Goal: Information Seeking & Learning: Learn about a topic

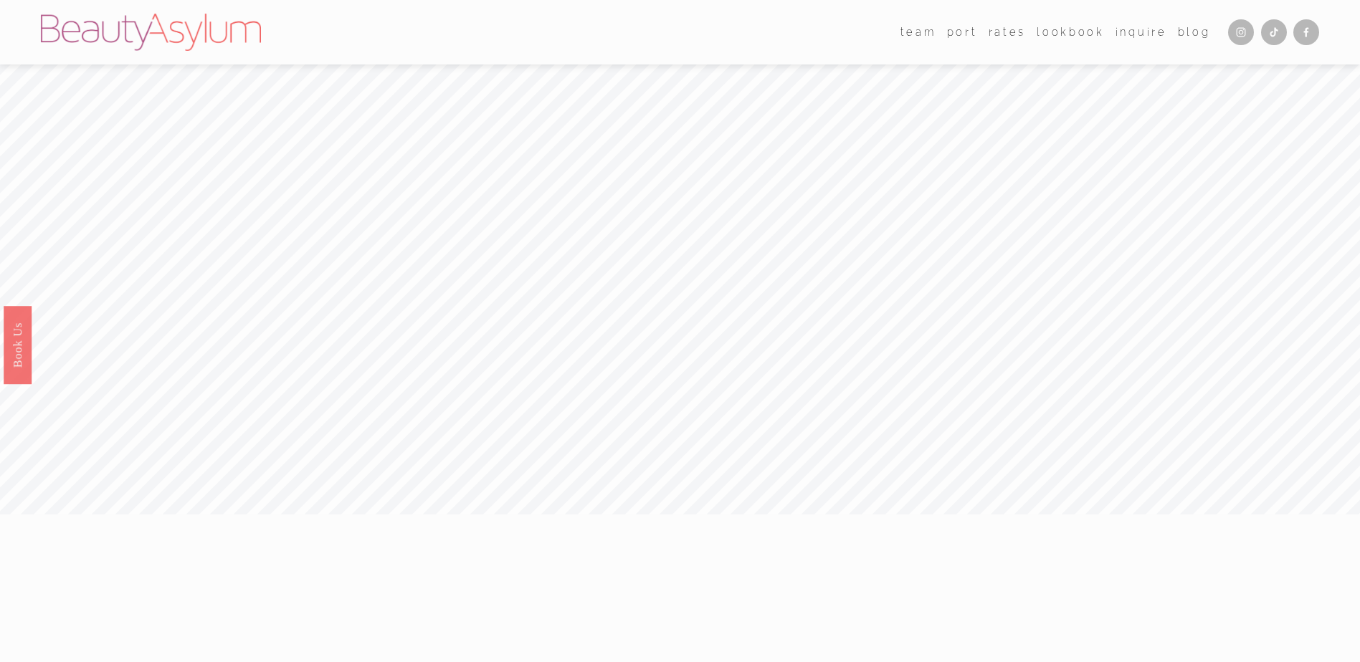
click at [1013, 27] on link "Rates" at bounding box center [1006, 32] width 37 height 21
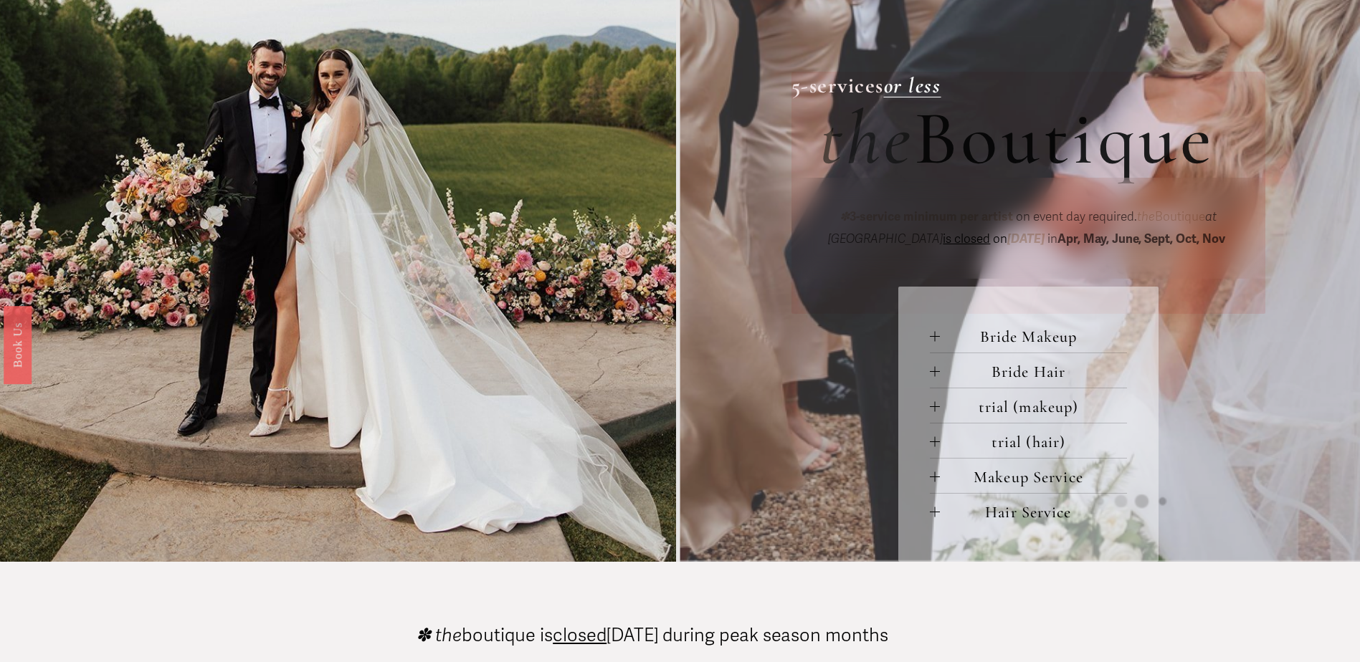
scroll to position [573, 0]
click at [1008, 338] on span "Bride Makeup" at bounding box center [1034, 335] width 188 height 19
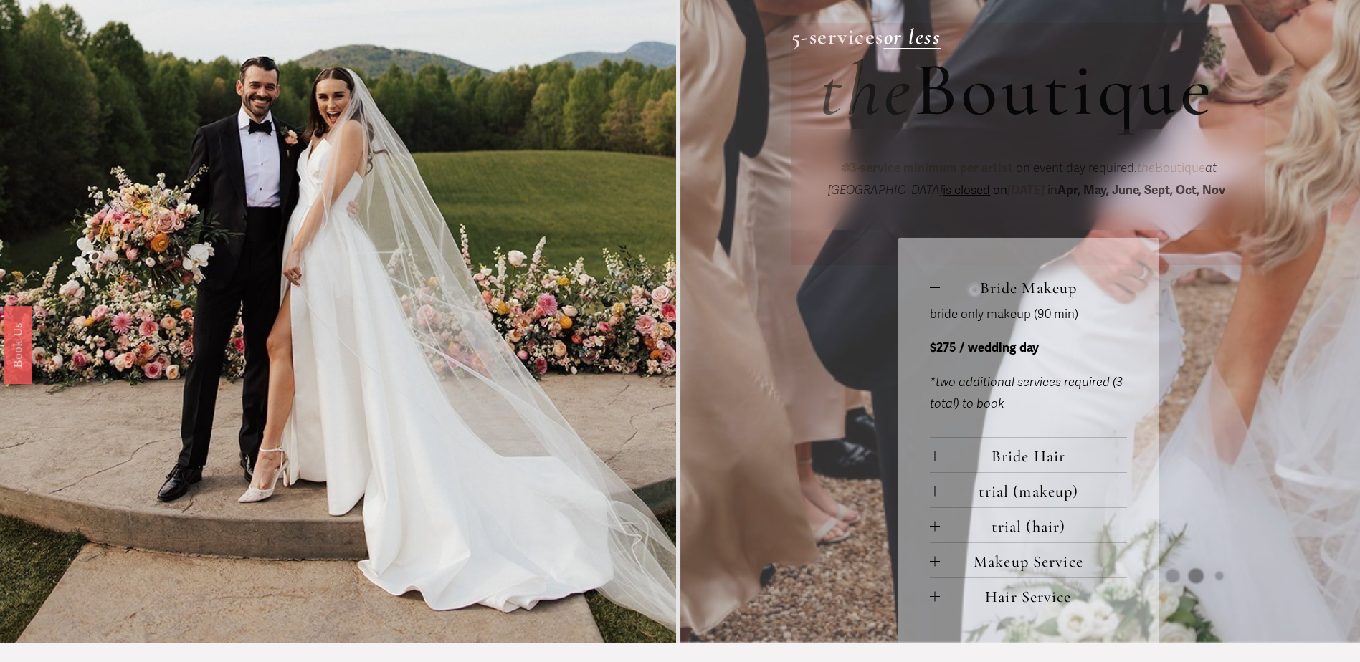
scroll to position [645, 0]
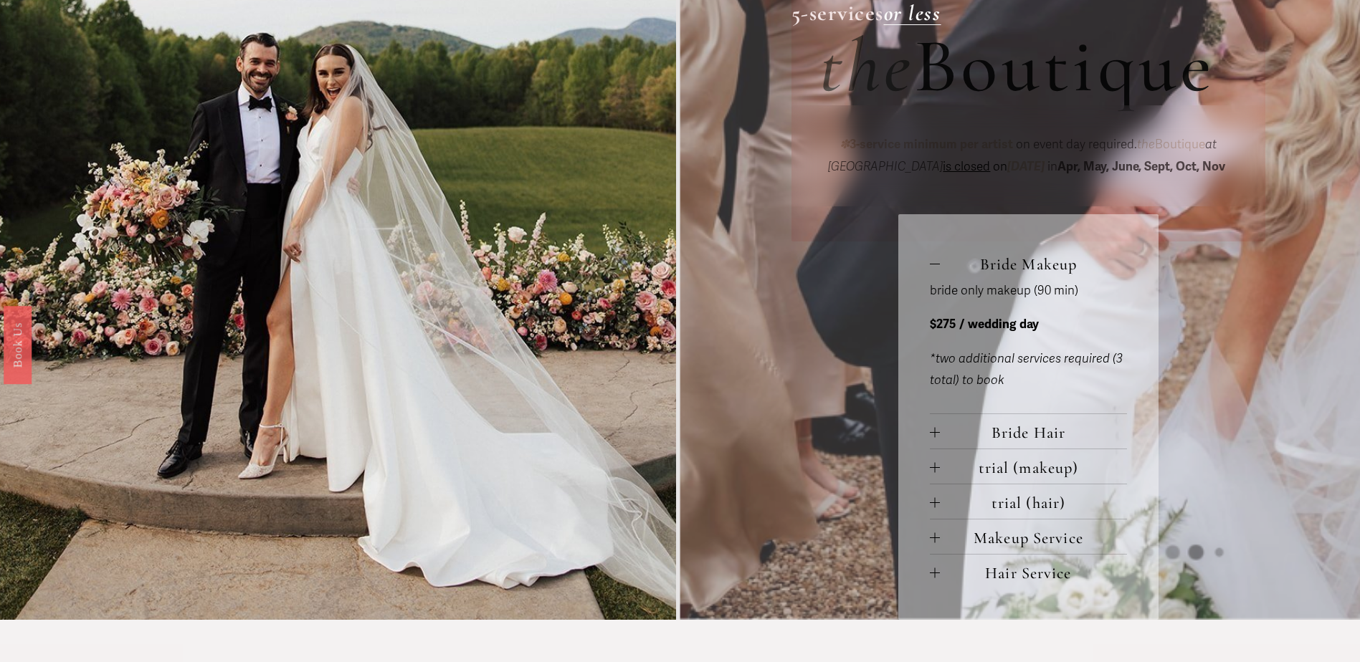
click at [1003, 436] on span "Bride Hair" at bounding box center [1034, 432] width 188 height 19
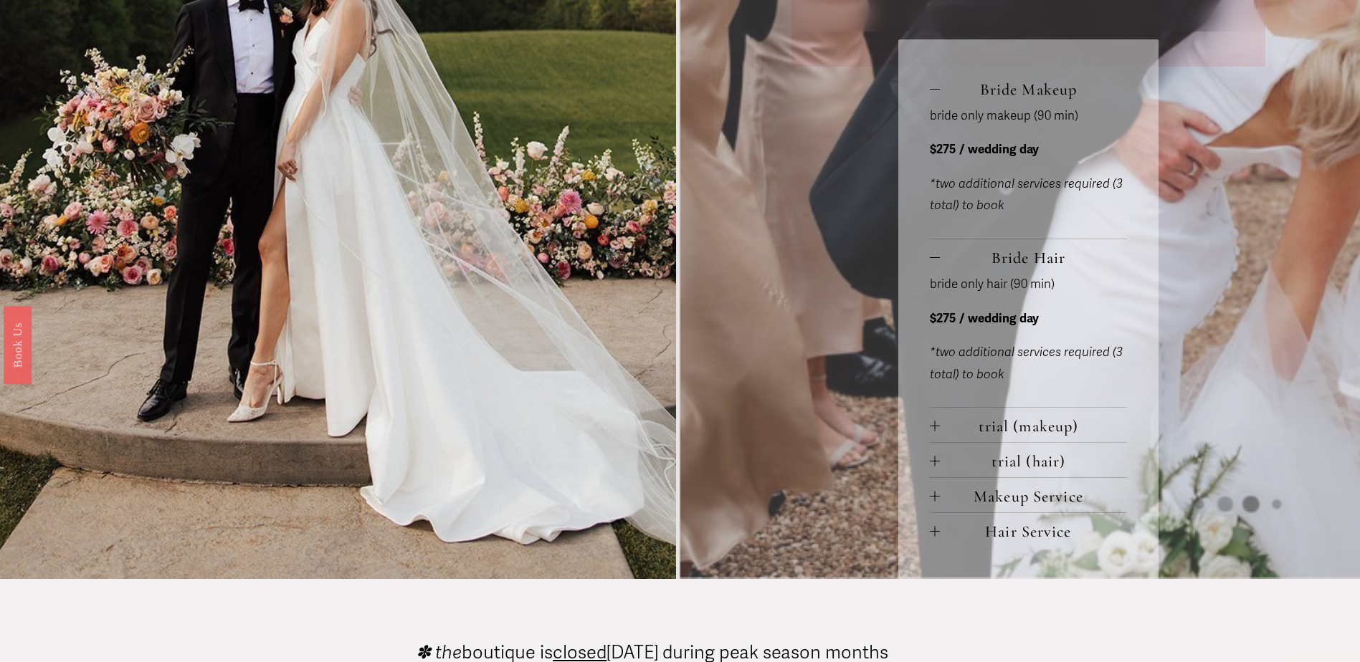
scroll to position [860, 0]
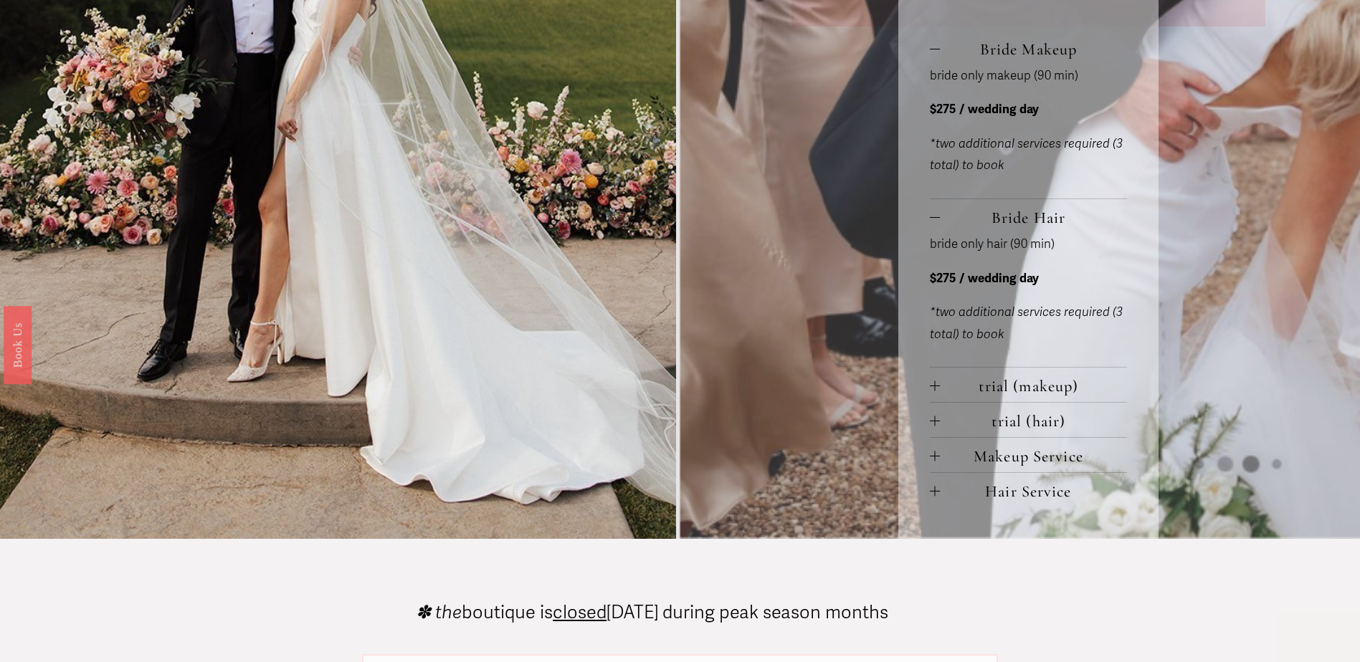
click at [1066, 456] on span "Makeup Service" at bounding box center [1034, 456] width 188 height 19
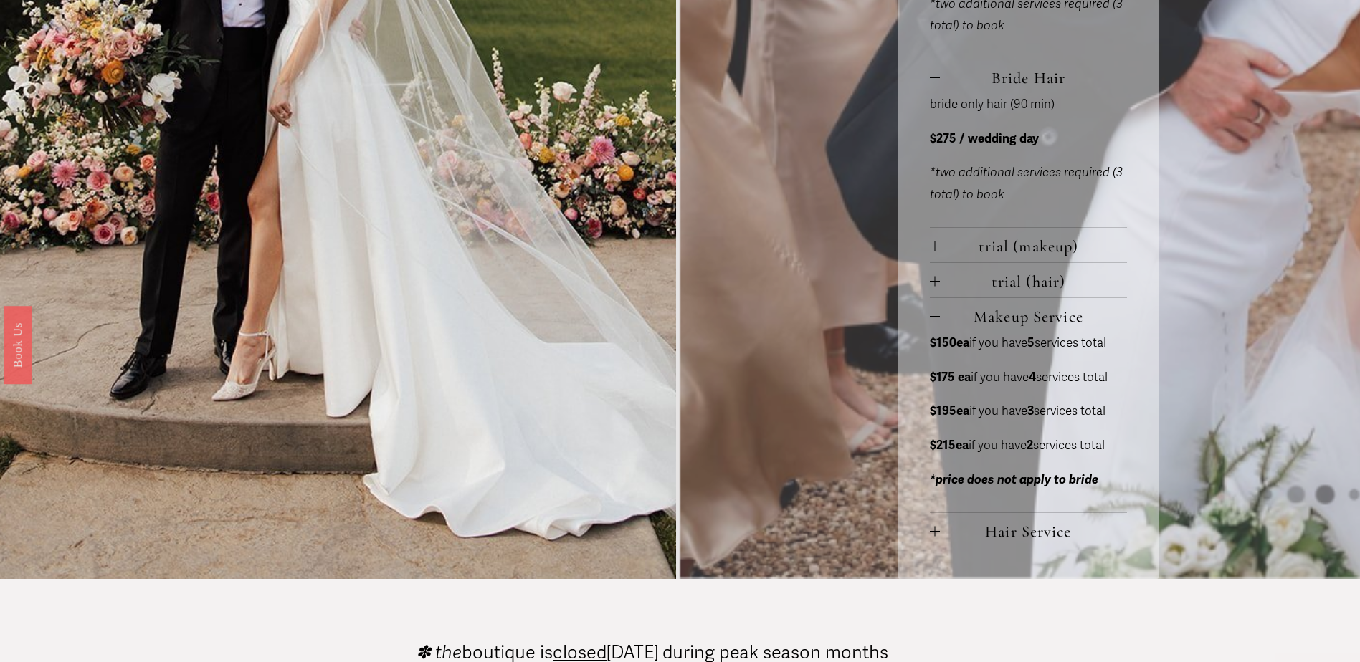
scroll to position [1003, 0]
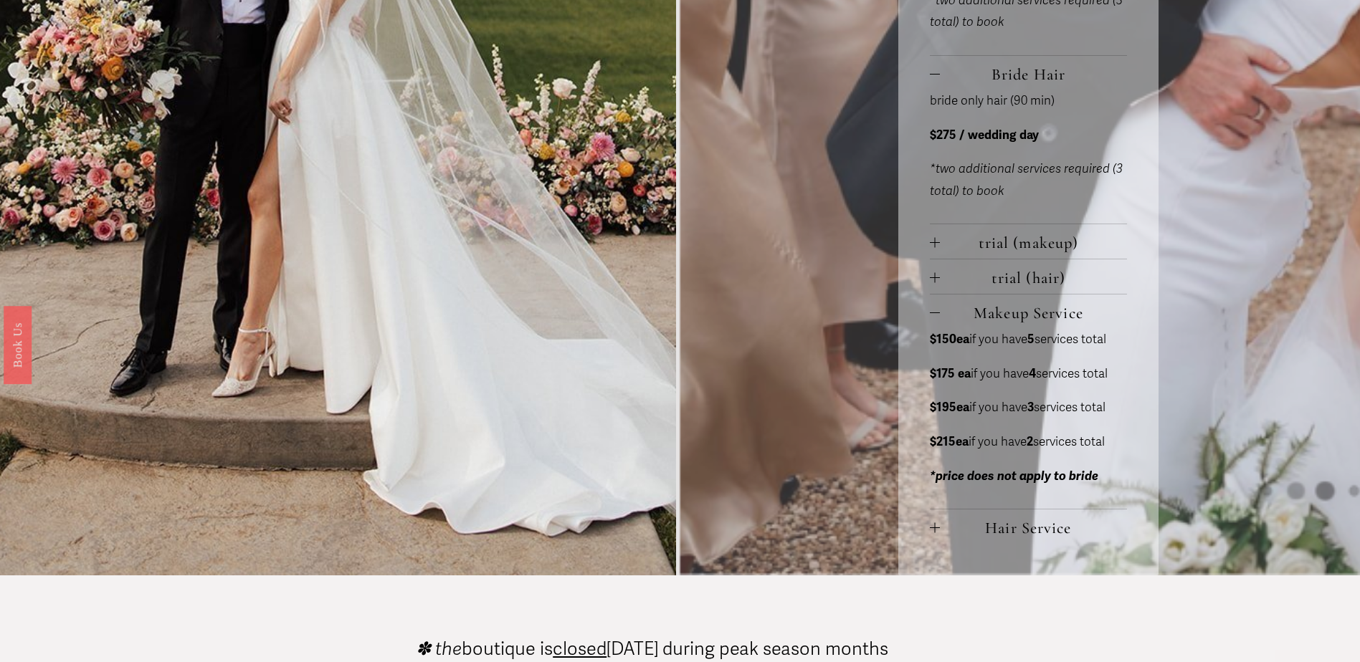
click at [1000, 276] on span "trial (hair)" at bounding box center [1034, 277] width 188 height 19
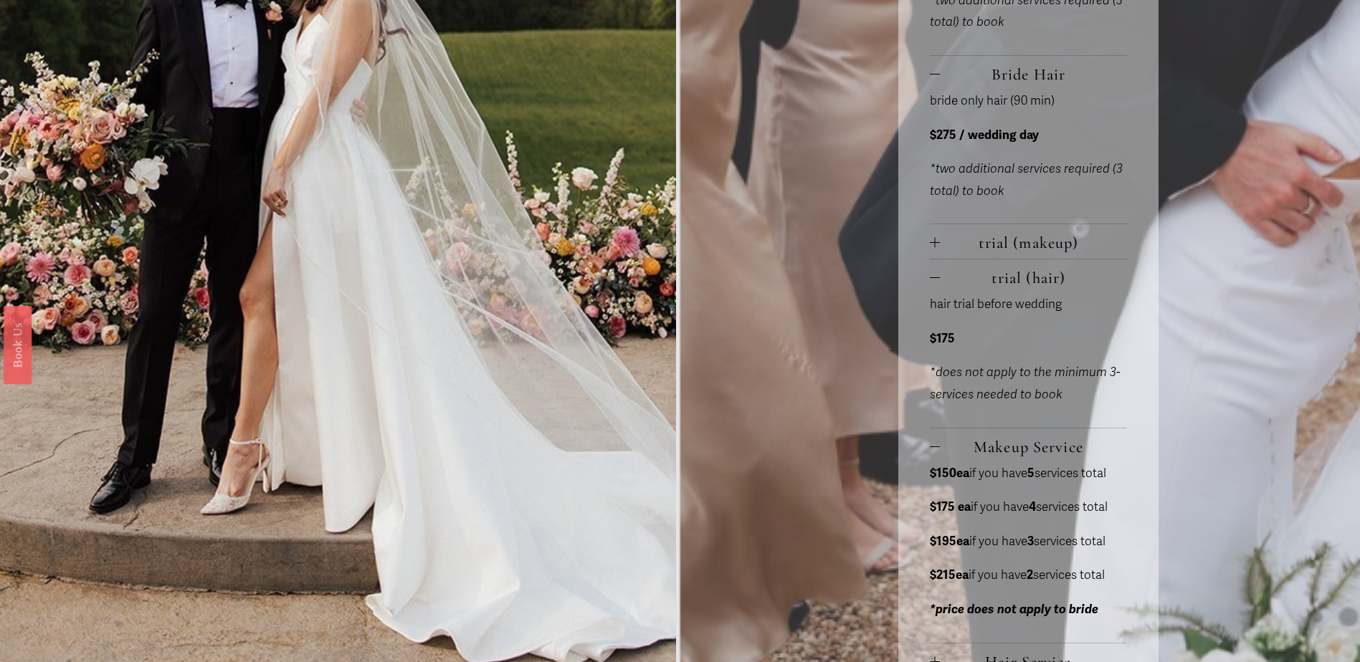
click at [957, 267] on button "trial (hair)" at bounding box center [1029, 276] width 198 height 34
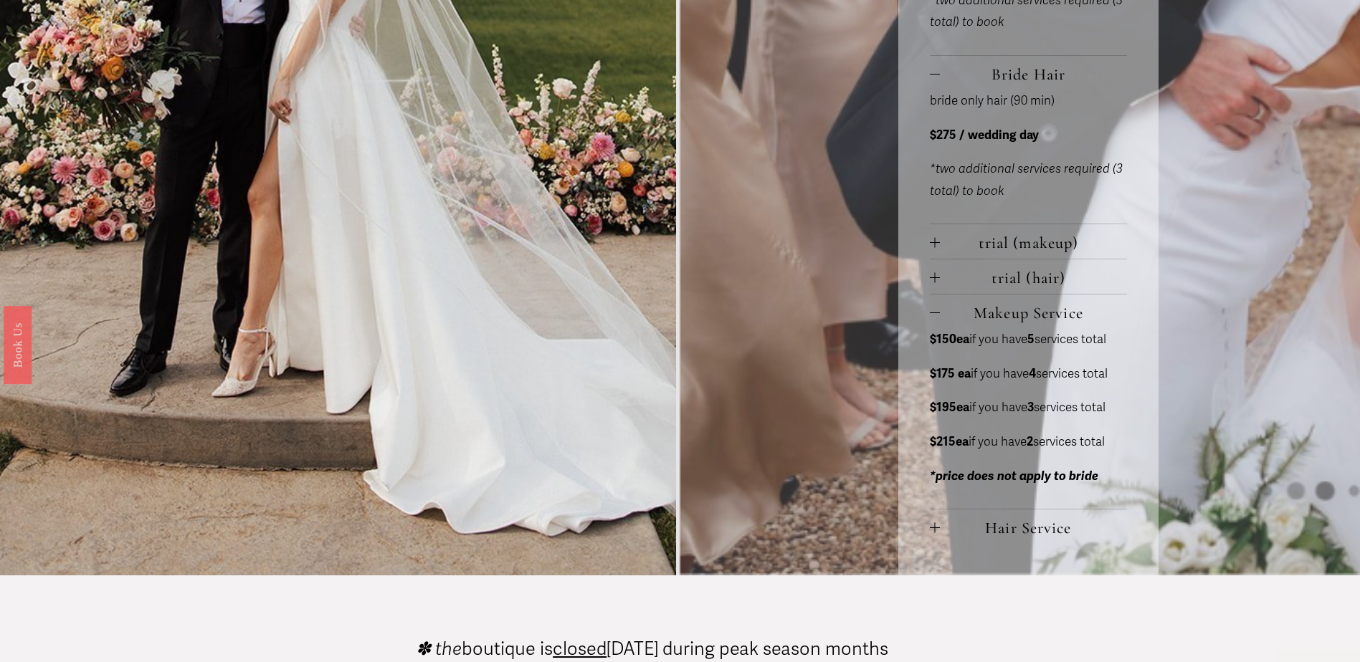
click at [945, 307] on button "Makeup Service" at bounding box center [1029, 312] width 198 height 34
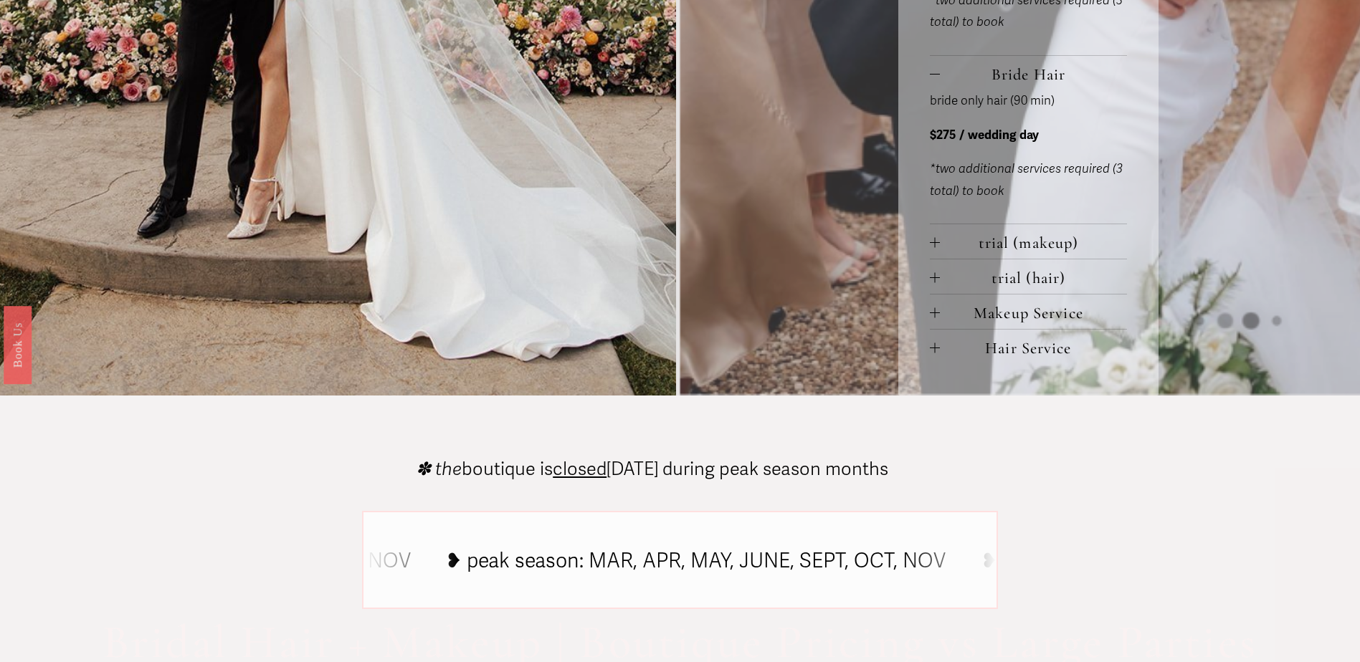
click at [943, 345] on span "Hair Service" at bounding box center [1034, 347] width 188 height 19
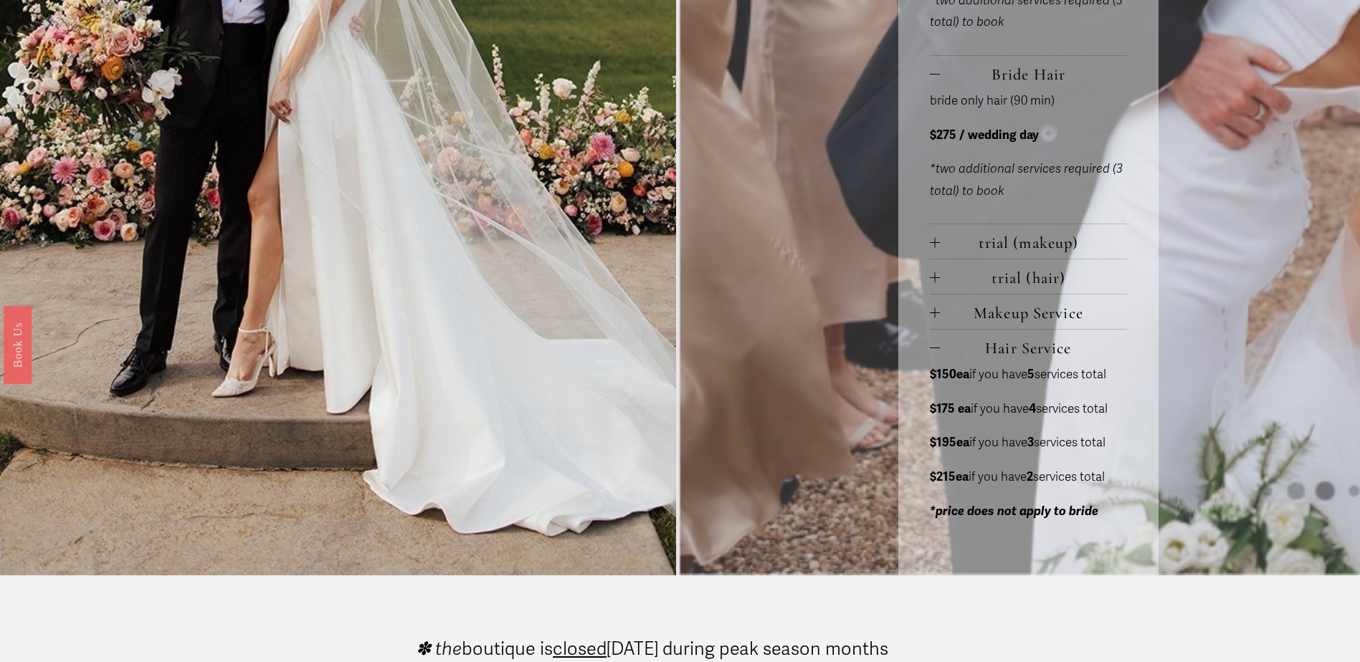
click at [942, 348] on span "Hair Service" at bounding box center [1034, 347] width 188 height 19
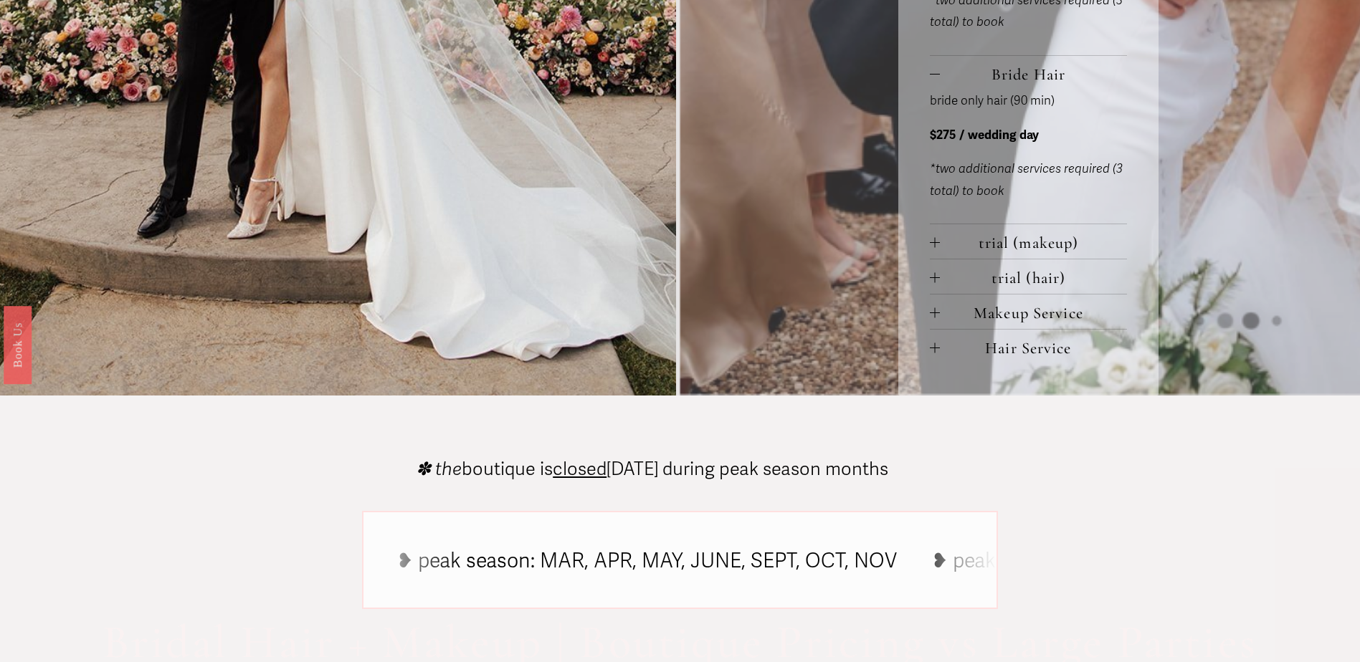
click at [940, 244] on span "trial (makeup)" at bounding box center [1034, 242] width 188 height 19
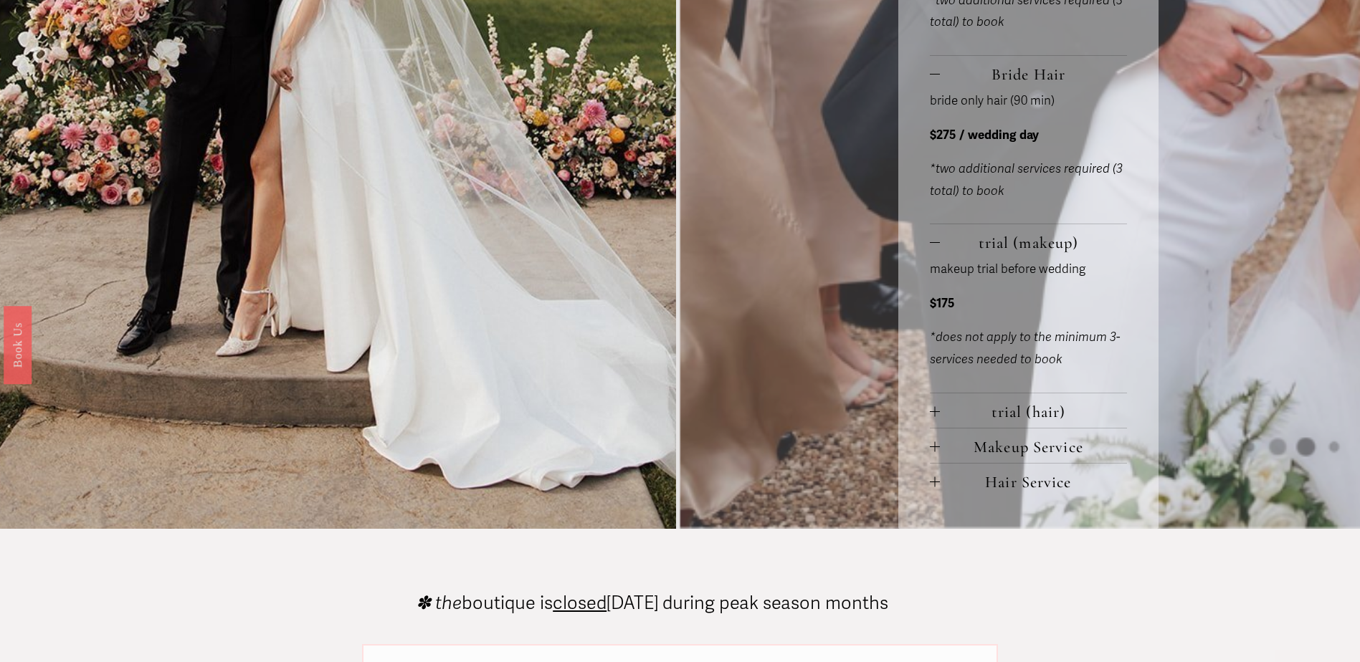
click at [940, 244] on span "trial (makeup)" at bounding box center [1034, 242] width 188 height 19
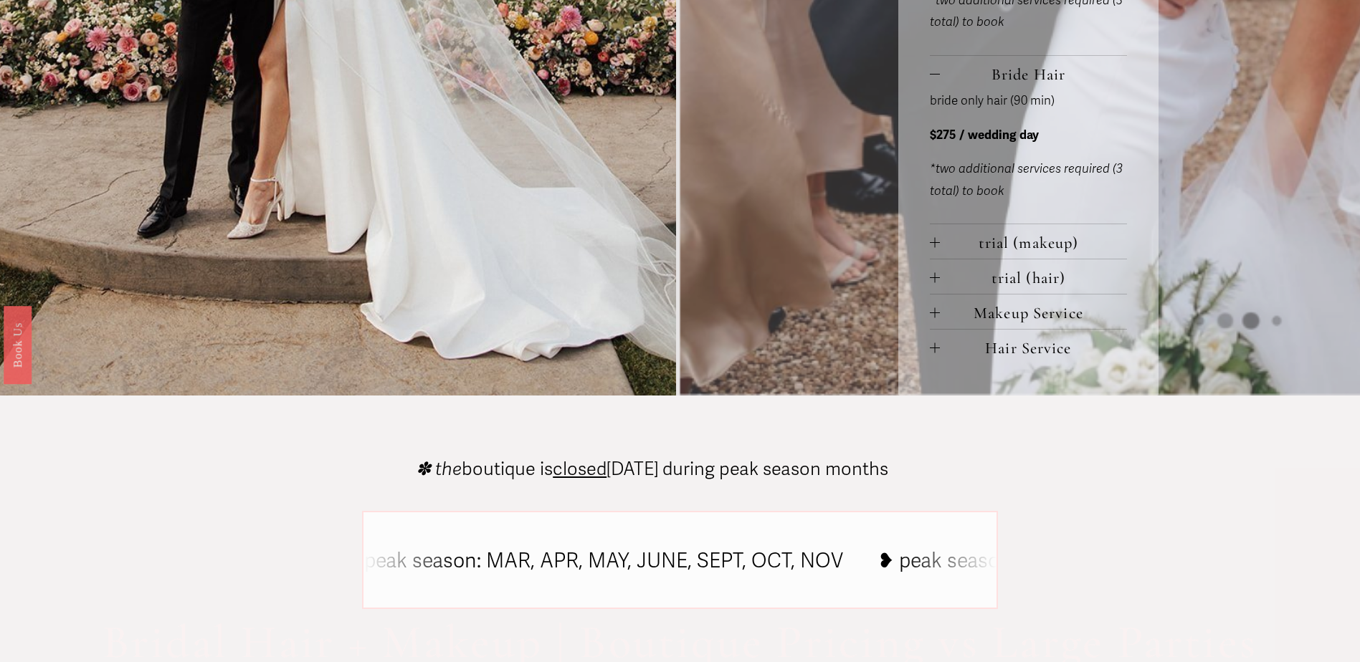
click at [945, 274] on span "trial (hair)" at bounding box center [1034, 277] width 188 height 19
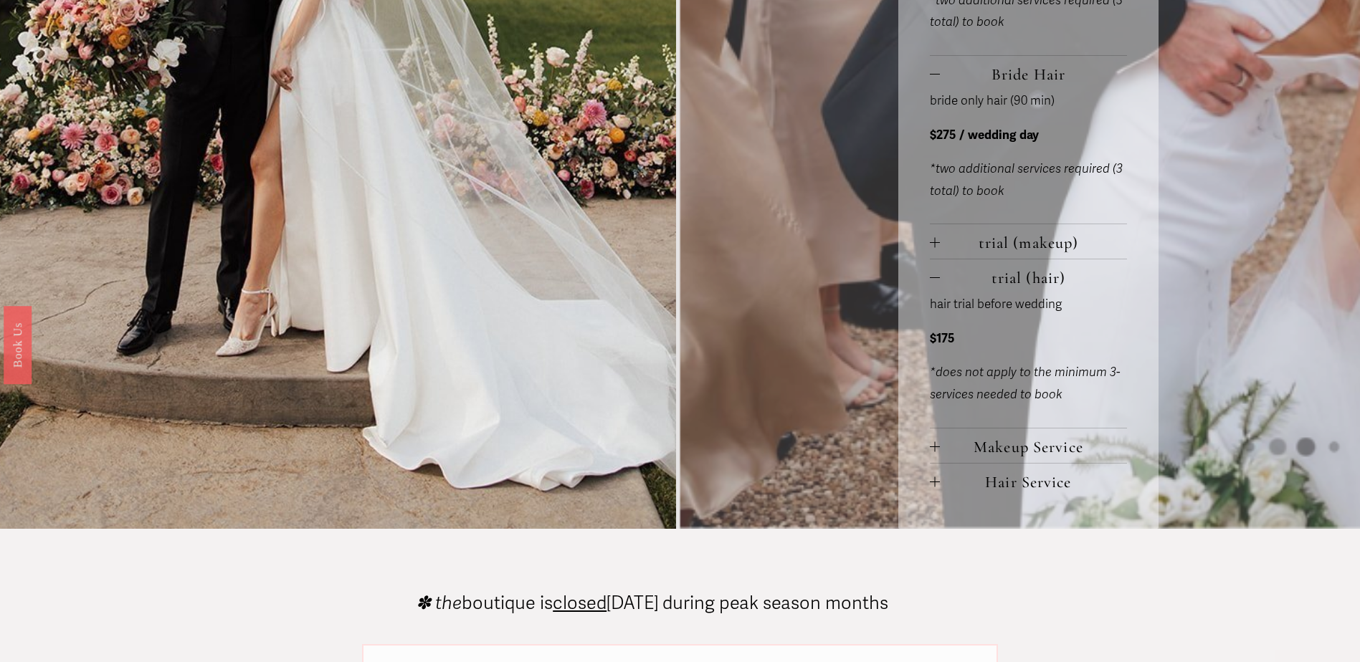
click at [944, 273] on span "trial (hair)" at bounding box center [1034, 277] width 188 height 19
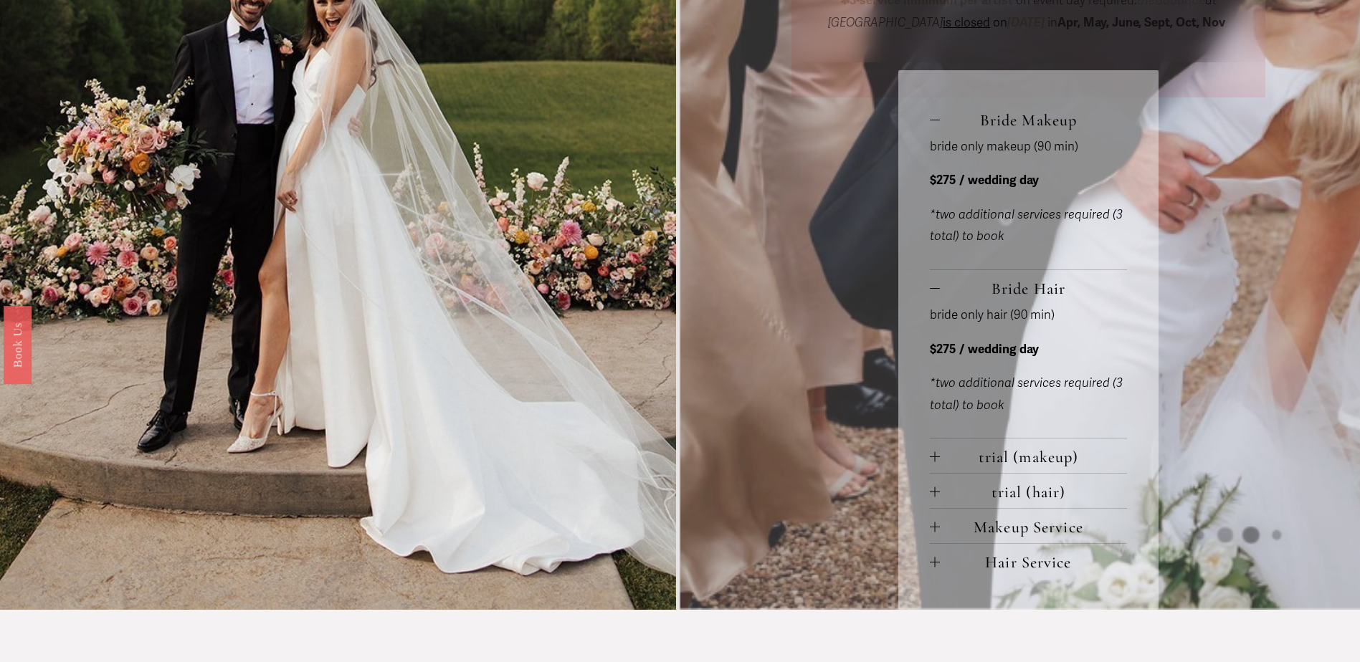
scroll to position [788, 0]
click at [943, 285] on span "Bride Hair" at bounding box center [1034, 289] width 188 height 19
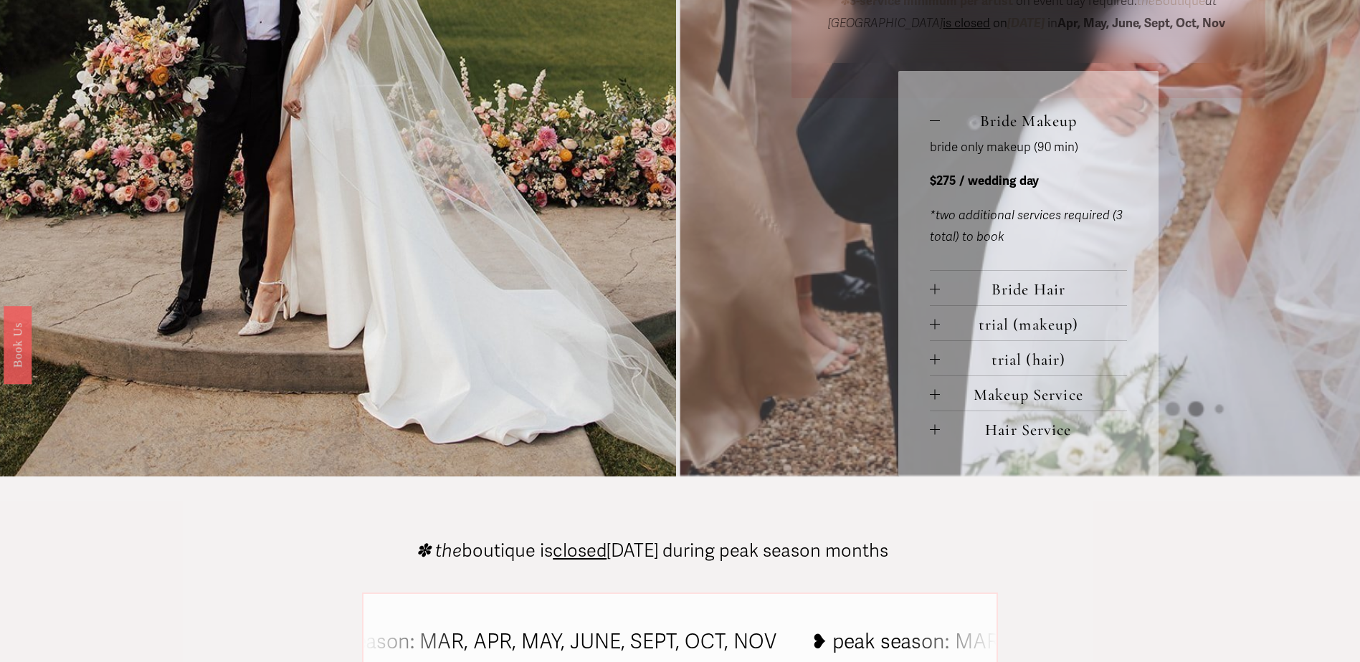
click at [945, 120] on span "Bride Makeup" at bounding box center [1034, 120] width 188 height 19
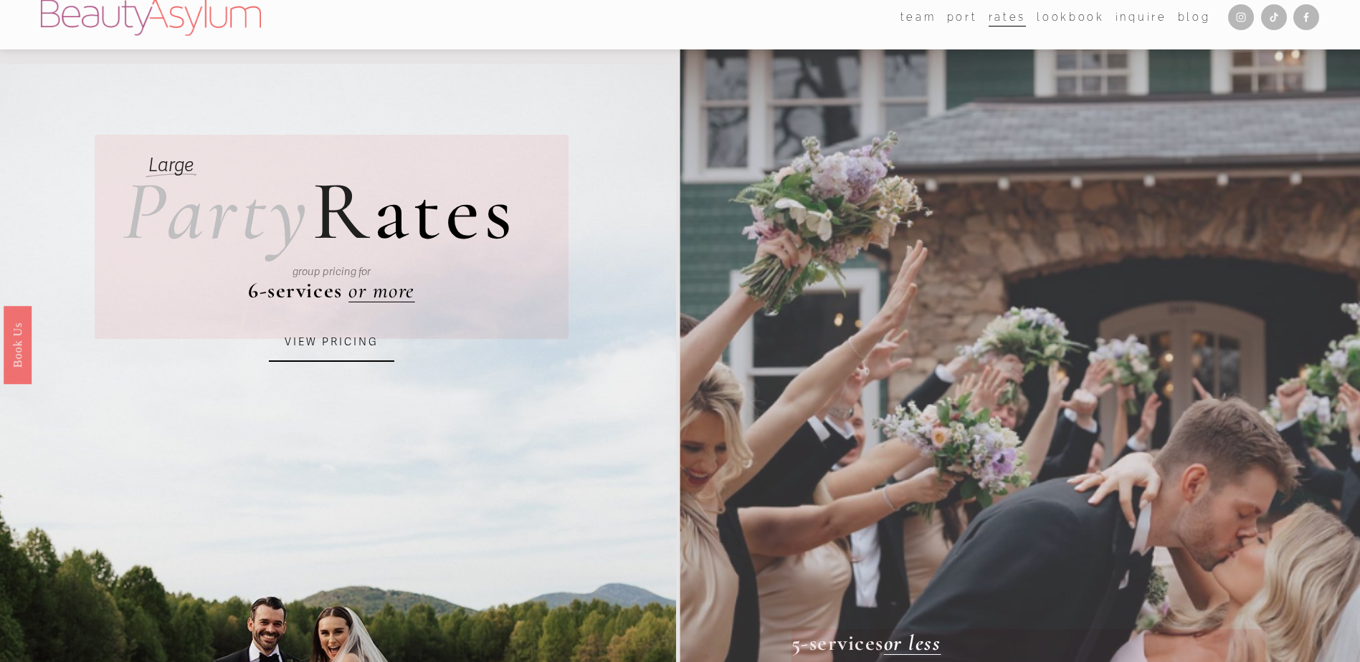
scroll to position [0, 0]
